Goal: Information Seeking & Learning: Learn about a topic

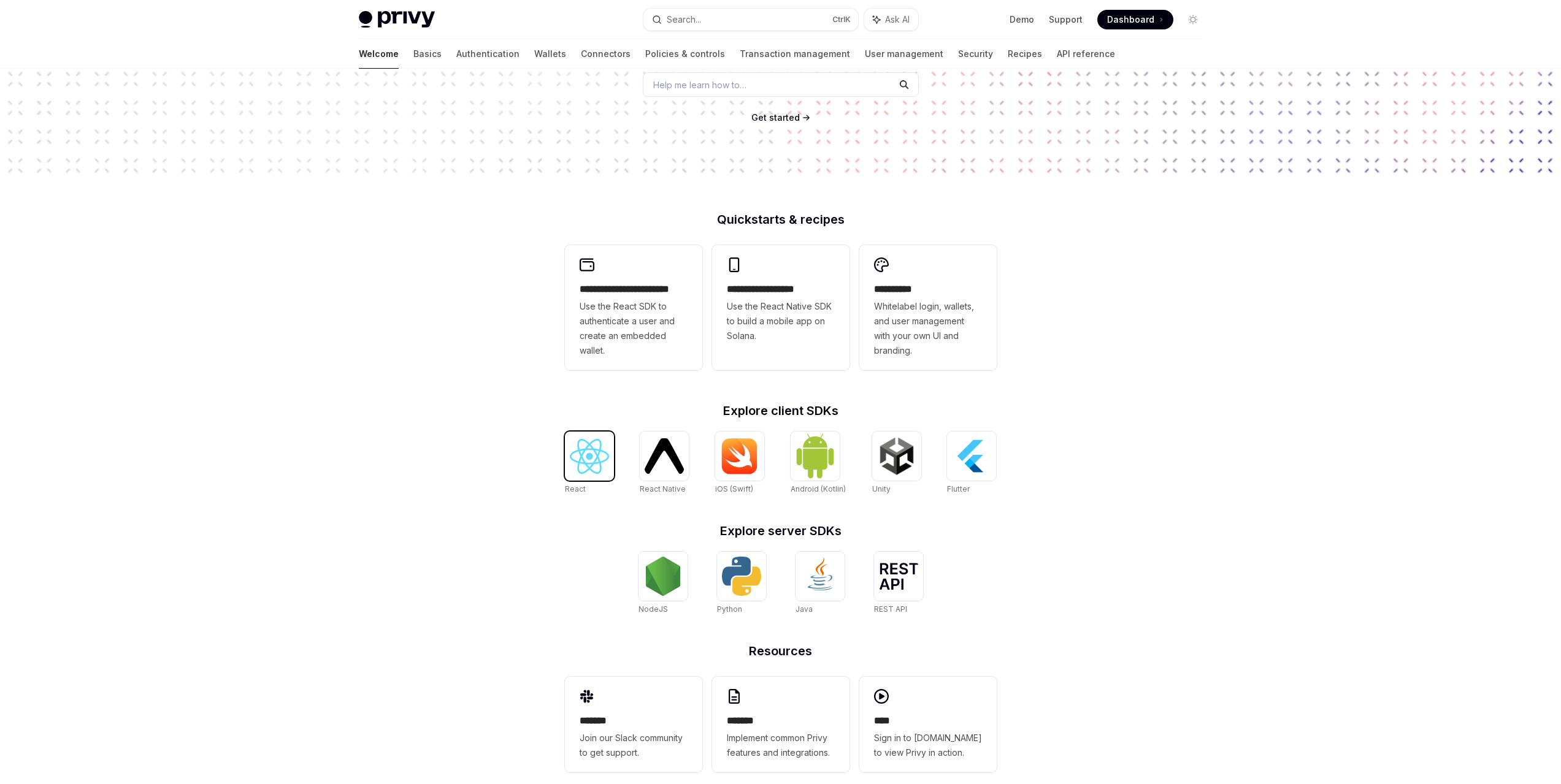
scroll to position [190, 0]
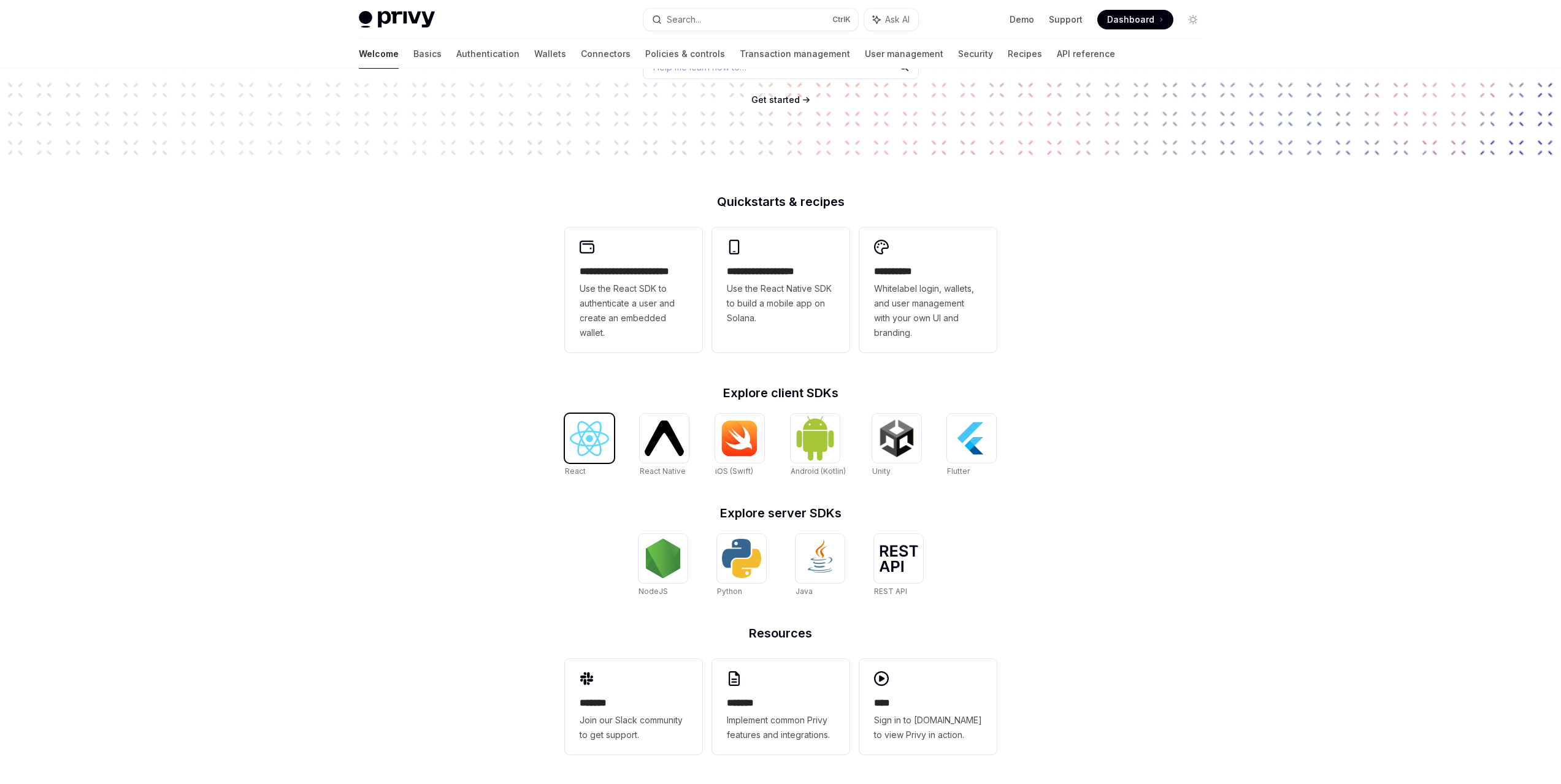
click at [589, 447] on img at bounding box center [589, 438] width 39 height 35
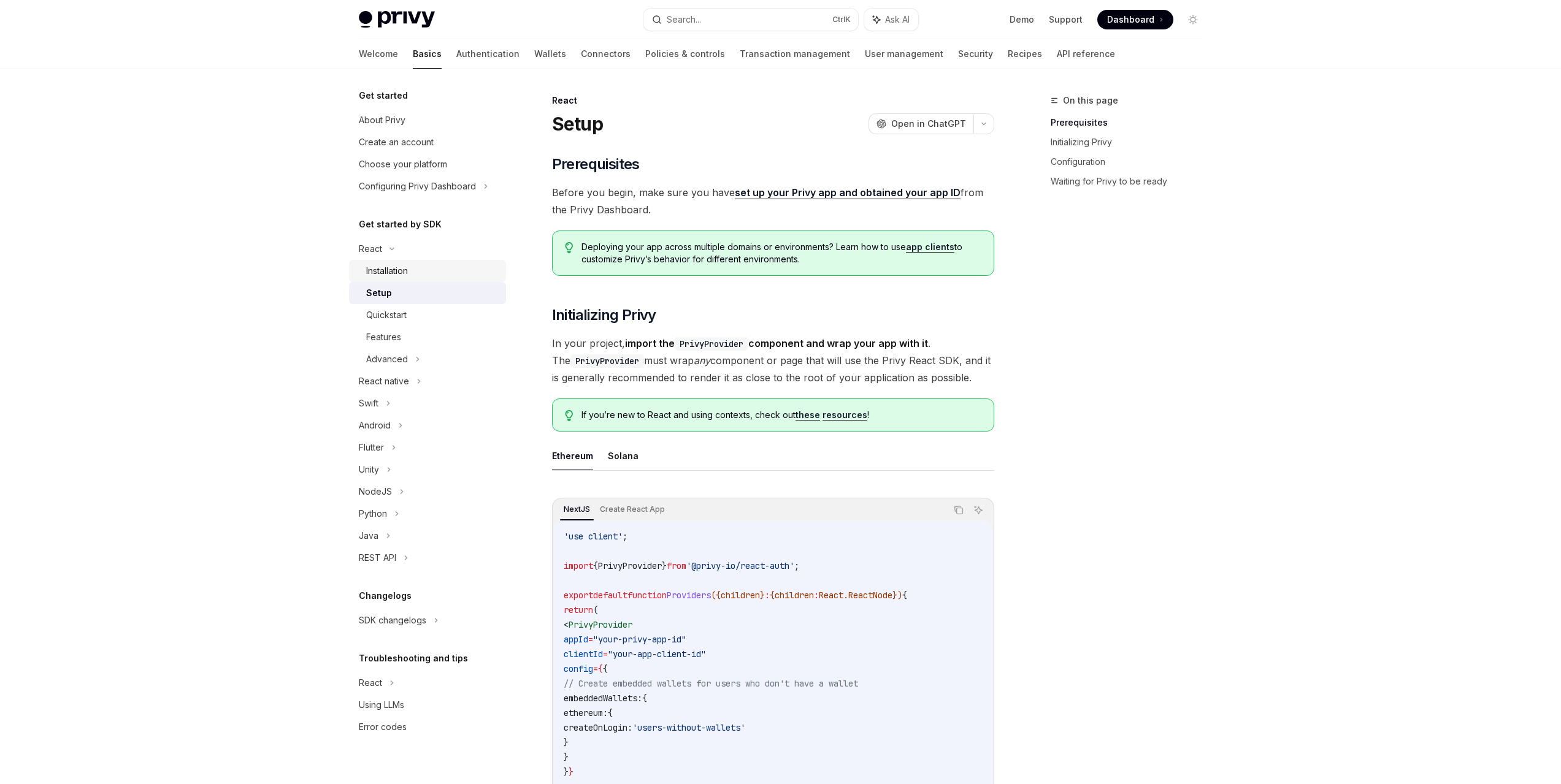
click at [412, 270] on div "Installation" at bounding box center [432, 271] width 132 height 15
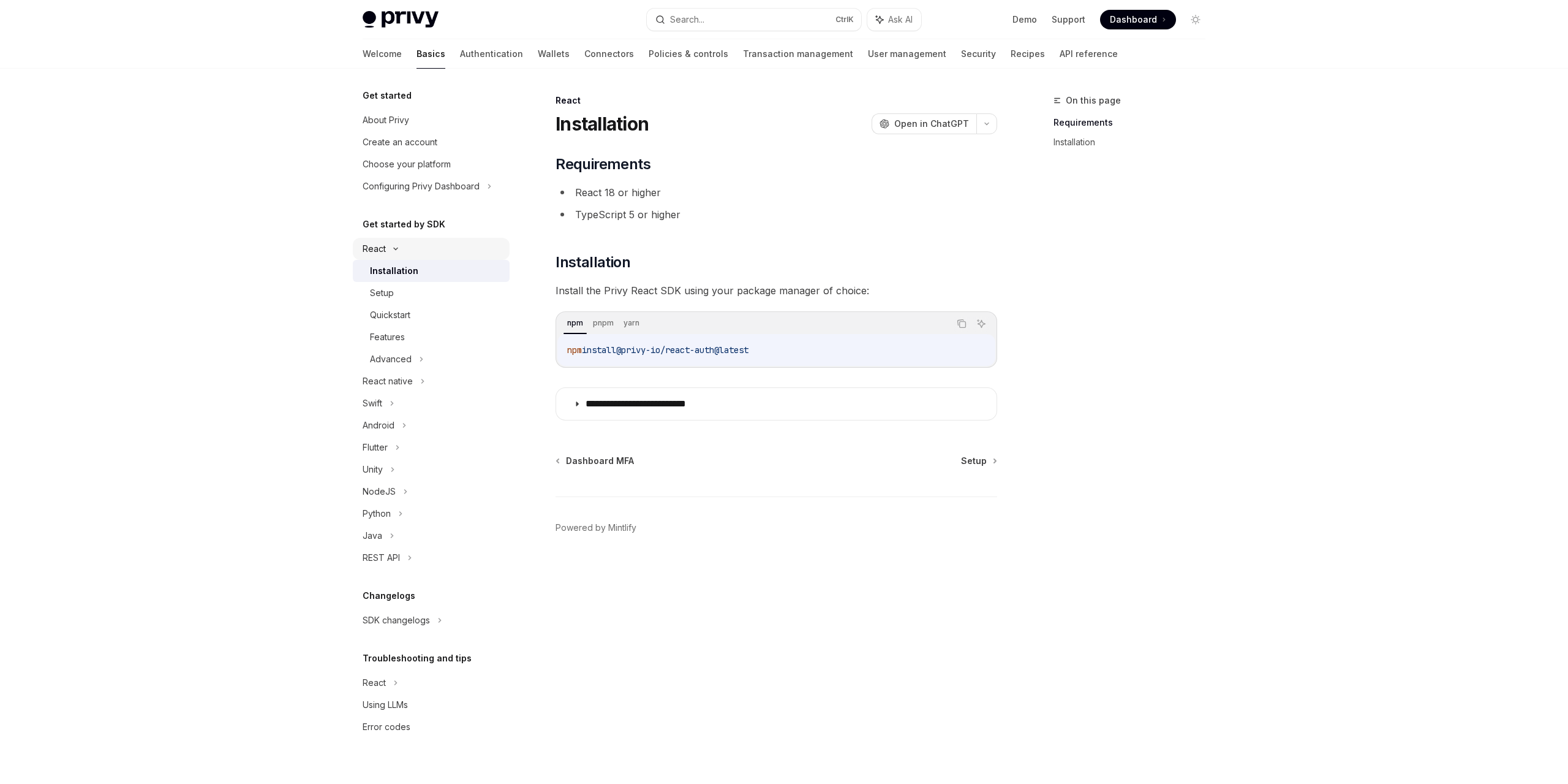
click at [381, 248] on div "React" at bounding box center [374, 249] width 24 height 15
click at [1067, 18] on link "Support" at bounding box center [1068, 20] width 34 height 13
click at [389, 126] on div "About Privy" at bounding box center [386, 120] width 46 height 15
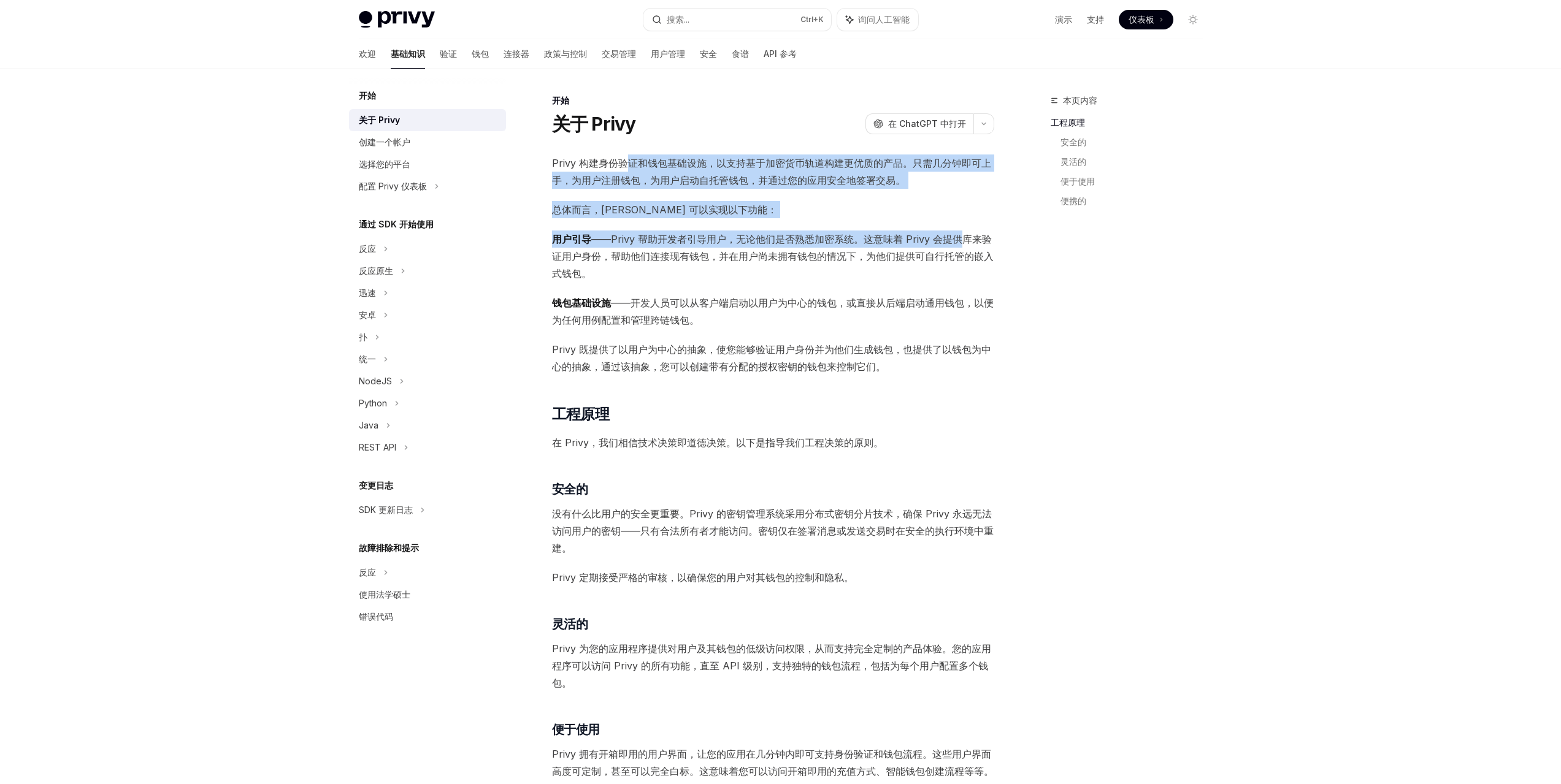
drag, startPoint x: 632, startPoint y: 167, endPoint x: 962, endPoint y: 235, distance: 336.9
click at [962, 235] on div "Privy 构建身份验证和钱包基础设施，以支持基于加密货币轨道构建更优质的产品。只需几分钟即可上手，为用户注册钱包，为用户启动自托管钱包，并通过您的应用安全地…" at bounding box center [773, 702] width 442 height 1096
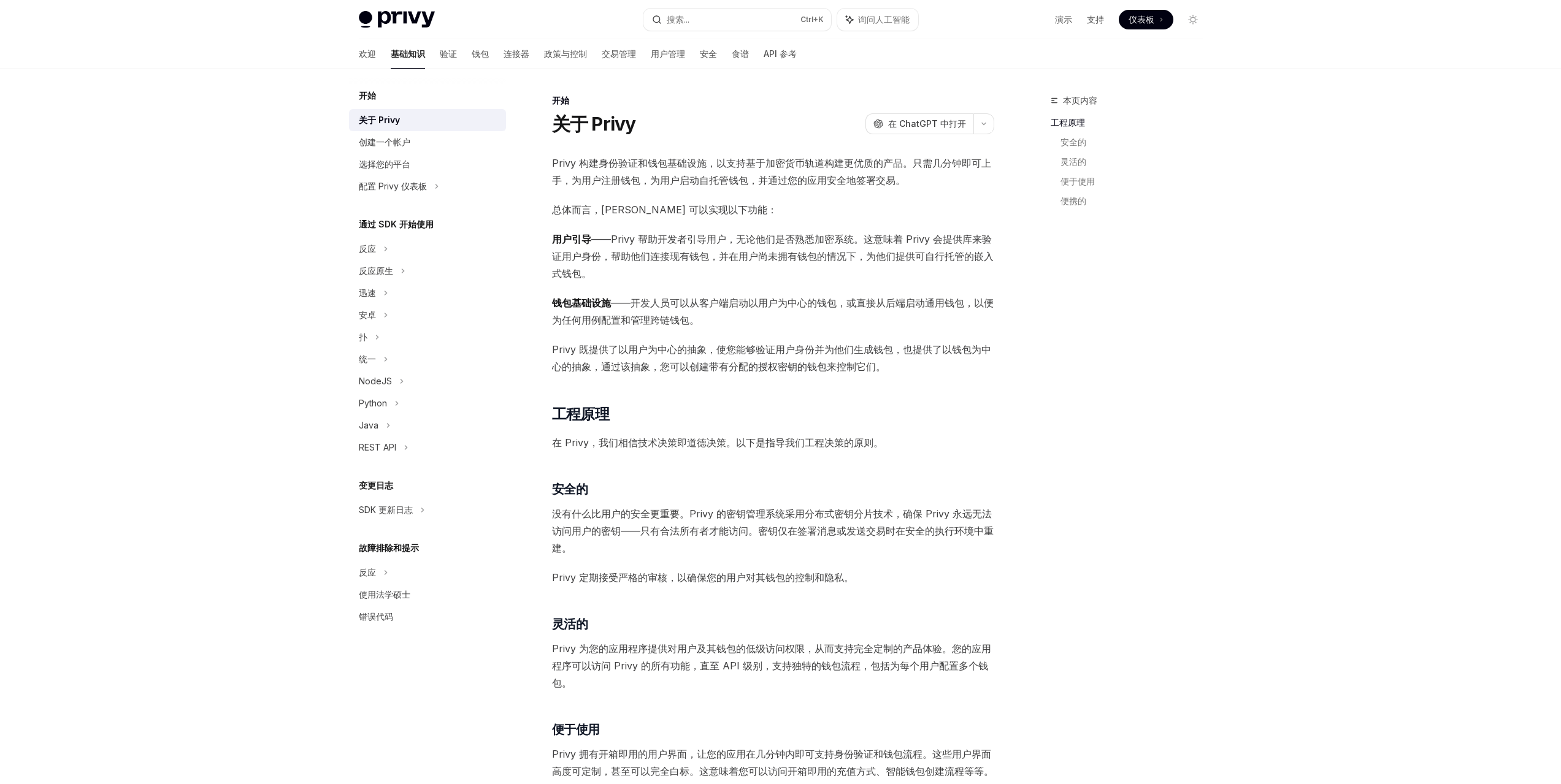
click at [730, 255] on font "——Privy 帮助开发者引导用户，无论他们是否熟悉加密系统。这意味着 Privy 会提供库来验证用户身份，帮助他们连接现有钱包，并在用户尚未拥有钱包的情况下…" at bounding box center [773, 256] width 442 height 46
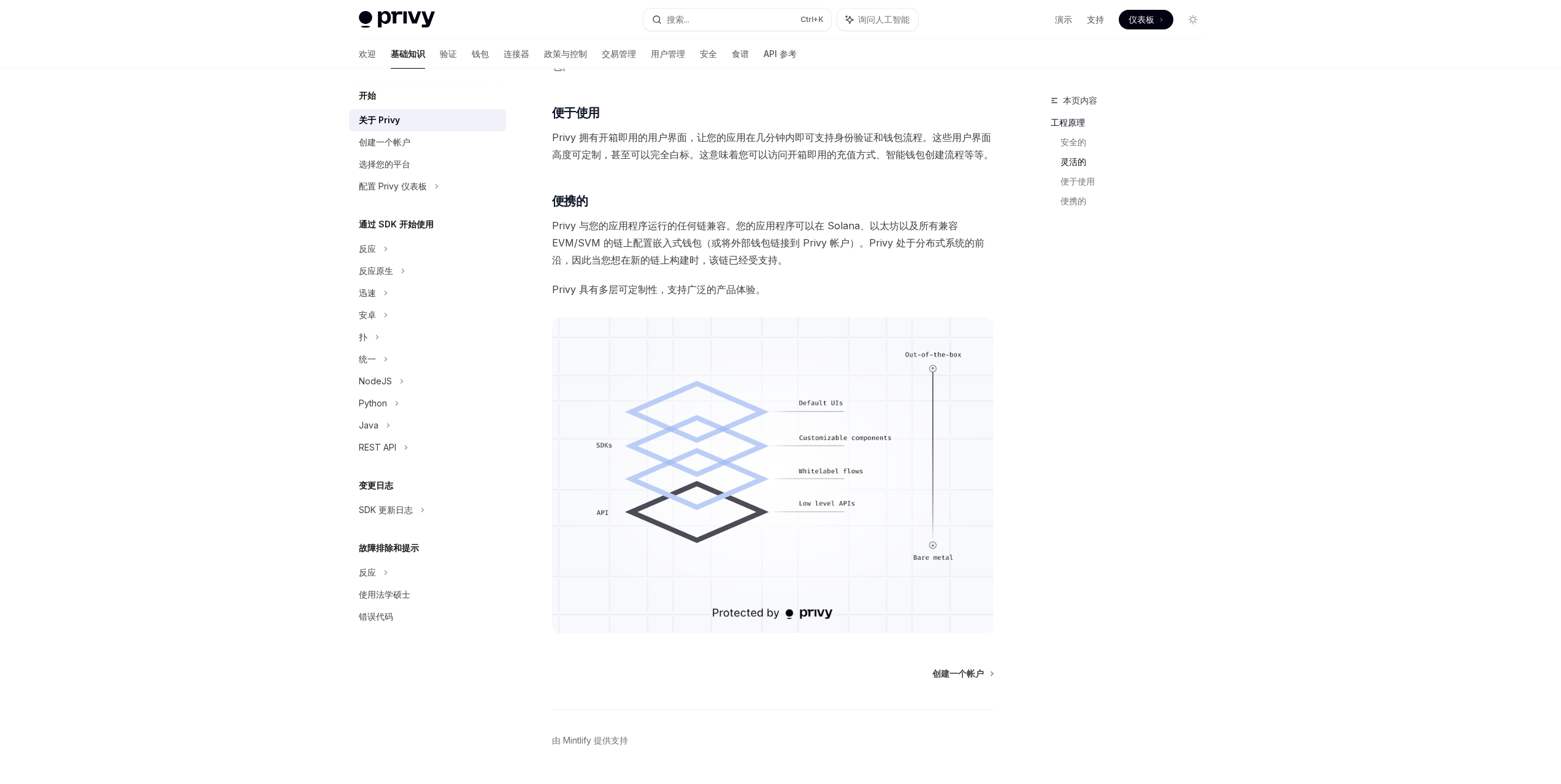
scroll to position [648, 0]
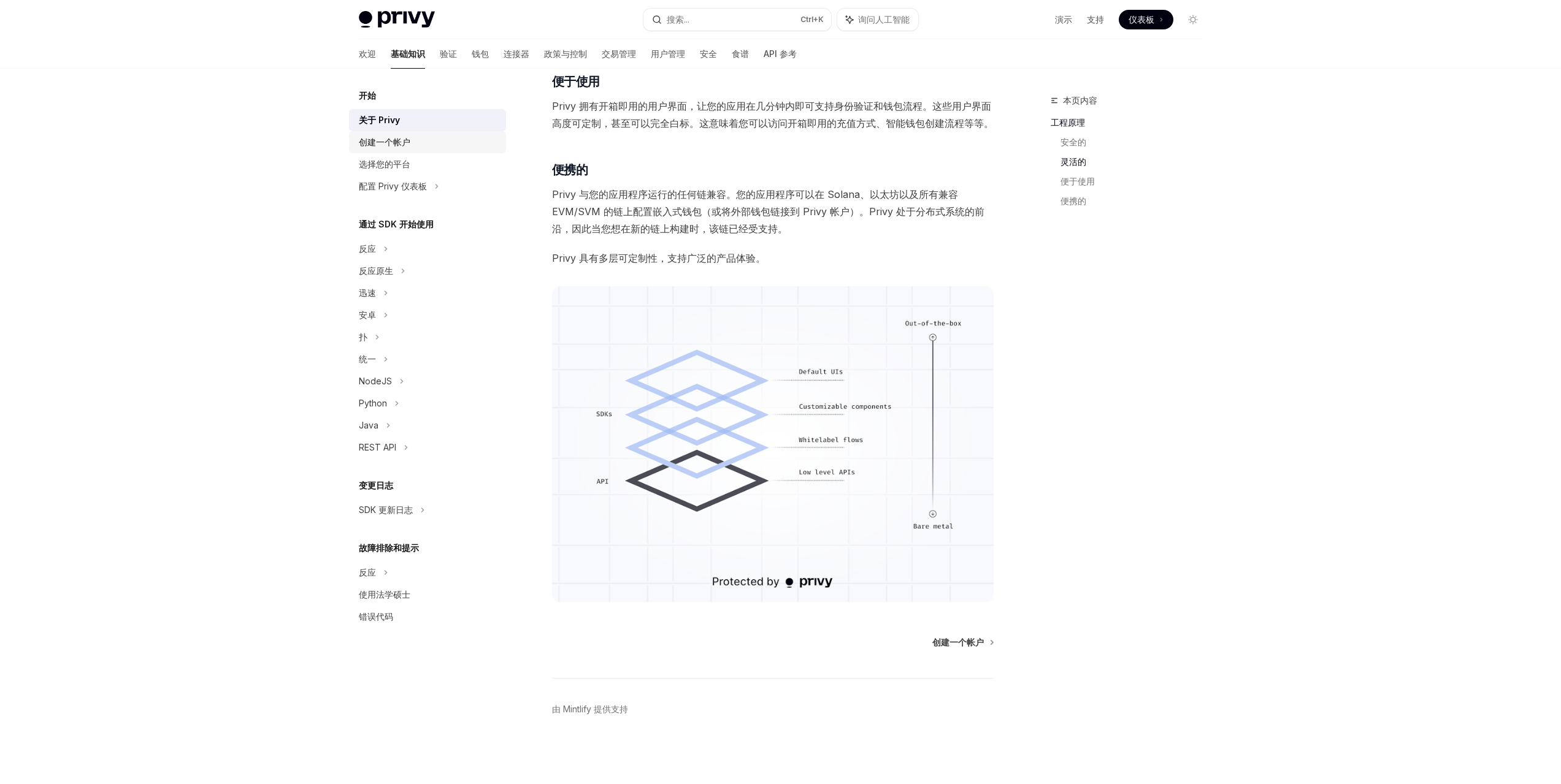
click at [414, 140] on div "创建一个帐户" at bounding box center [429, 142] width 140 height 15
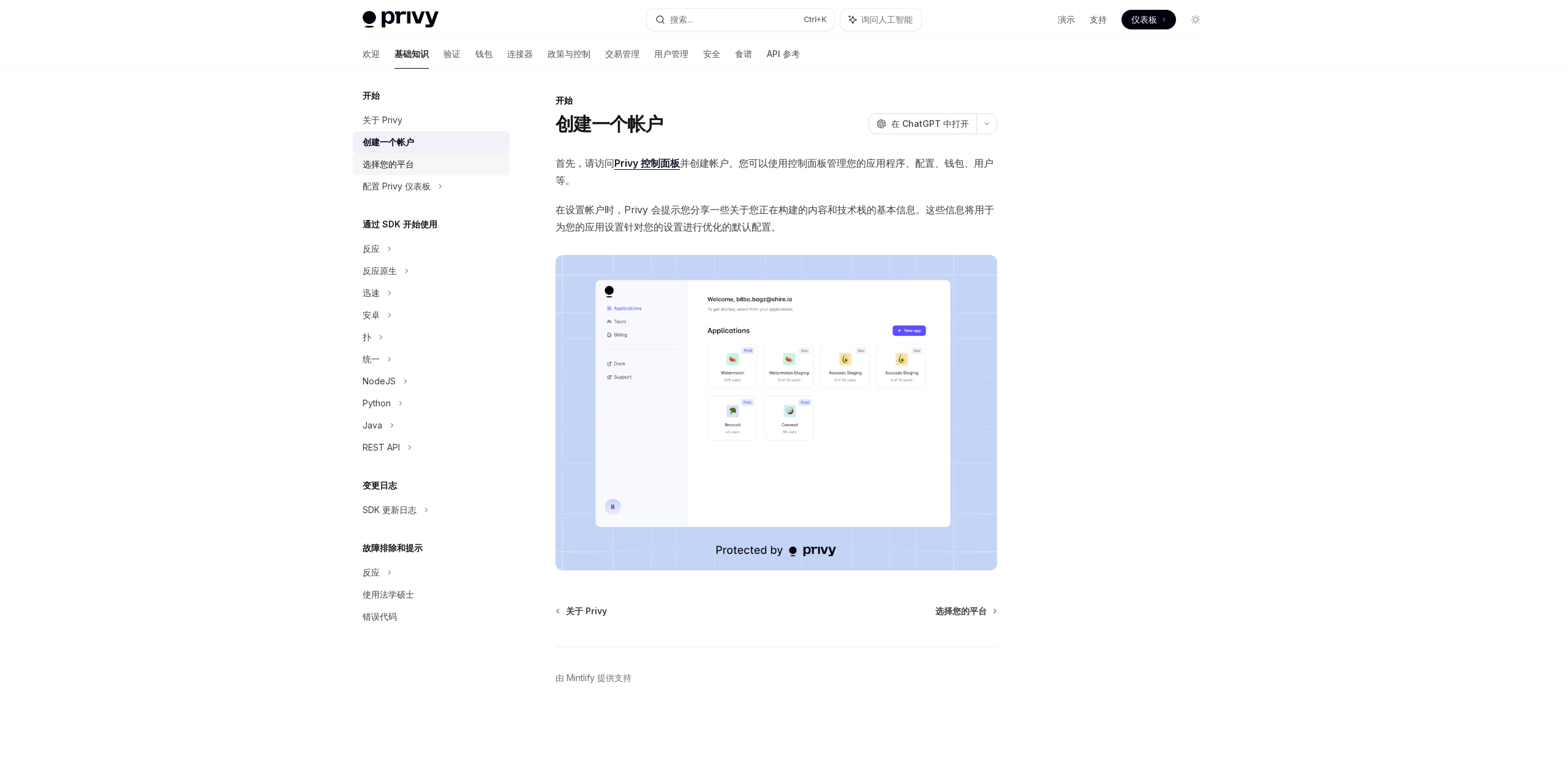
click at [371, 167] on font "选择您的平台" at bounding box center [388, 164] width 51 height 10
type textarea "*"
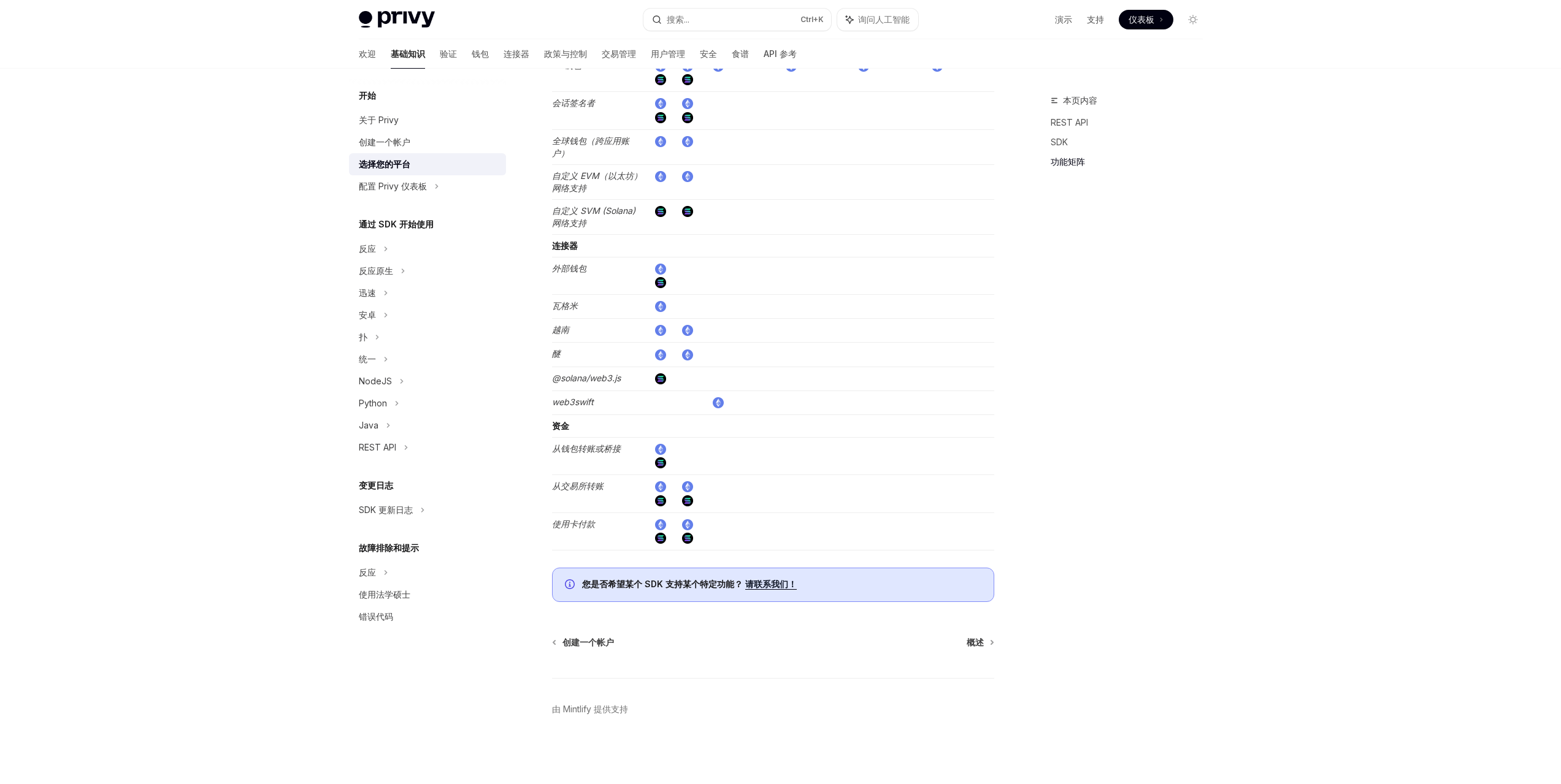
scroll to position [1847, 0]
